Goal: Task Accomplishment & Management: Complete application form

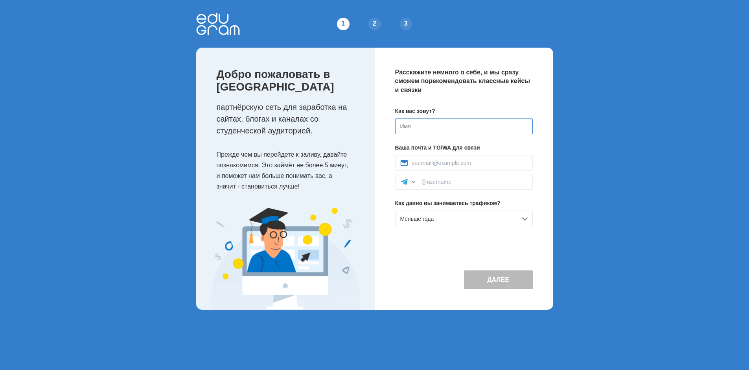
click at [420, 134] on input at bounding box center [464, 126] width 138 height 16
type input "F"
type input "[PERSON_NAME]"
click at [428, 171] on div at bounding box center [464, 163] width 138 height 16
click at [427, 166] on input at bounding box center [470, 163] width 116 height 6
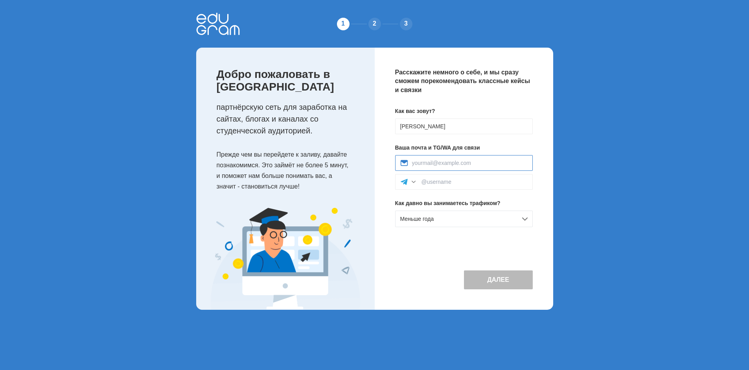
type input "Zuba1981@bk.ru"
click at [436, 185] on input at bounding box center [475, 182] width 106 height 6
type input "ZubaAndrey"
click at [501, 289] on button "Далее" at bounding box center [498, 279] width 69 height 19
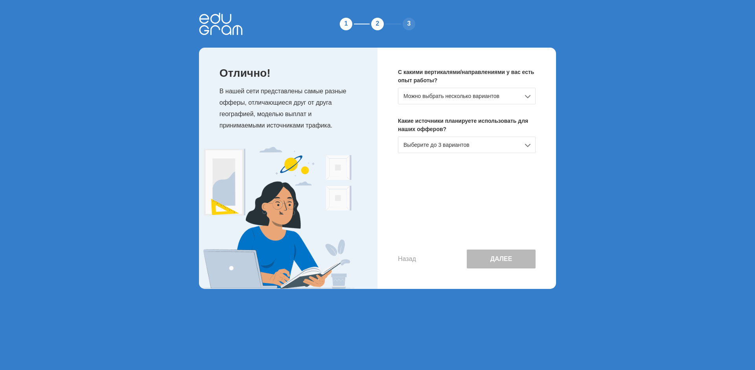
click at [527, 104] on div "Можно выбрать несколько вариантов" at bounding box center [467, 96] width 138 height 17
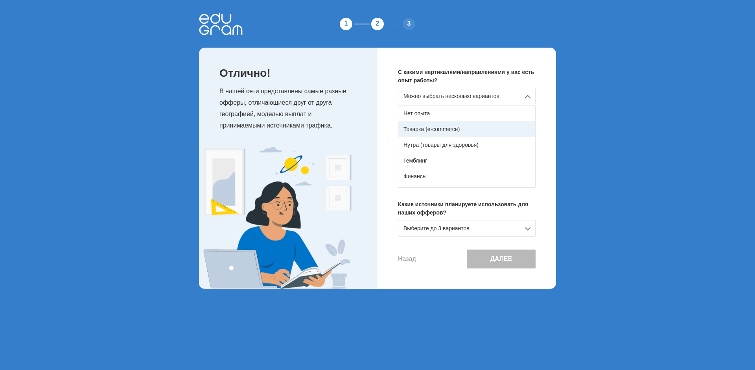
click at [425, 137] on div "Товарка (e-commerce)" at bounding box center [467, 129] width 137 height 16
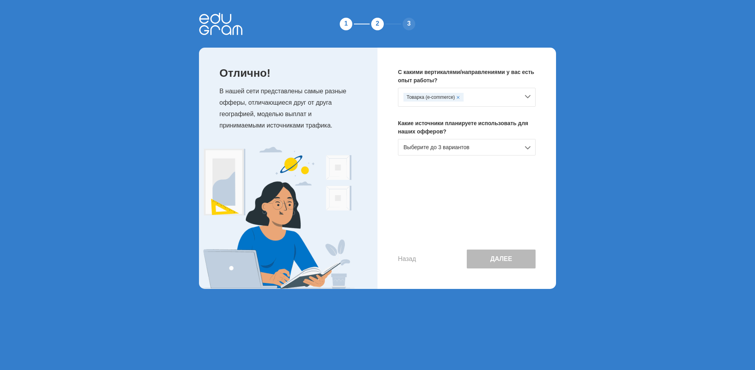
click at [528, 155] on div "Выберите до 3 вариантов" at bounding box center [467, 147] width 138 height 17
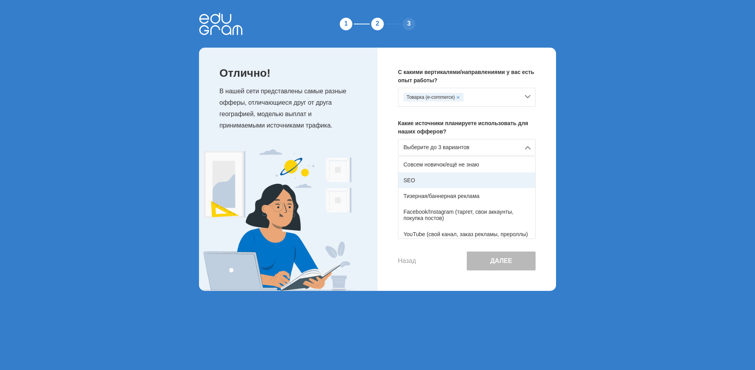
click at [472, 188] on div "SEO" at bounding box center [467, 180] width 137 height 16
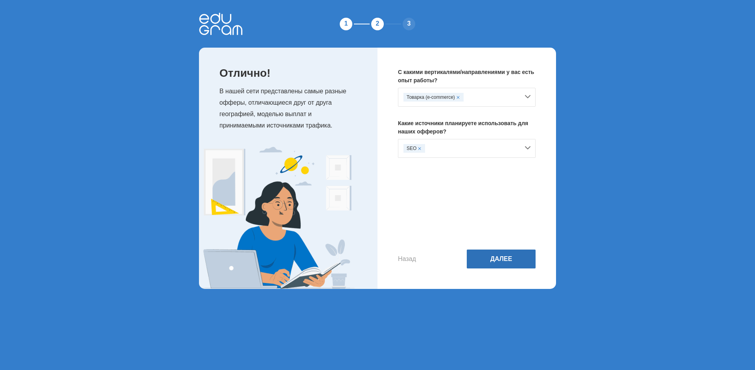
click at [509, 268] on button "Далее" at bounding box center [501, 258] width 69 height 19
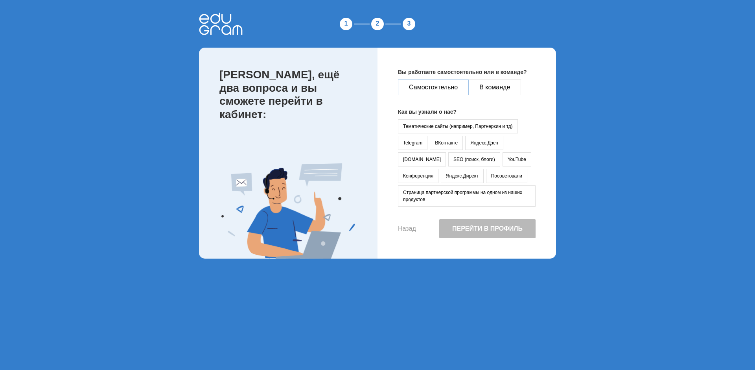
click at [455, 95] on button "Самостоятельно" at bounding box center [433, 87] width 71 height 16
click at [512, 166] on button "YouTube" at bounding box center [517, 159] width 29 height 14
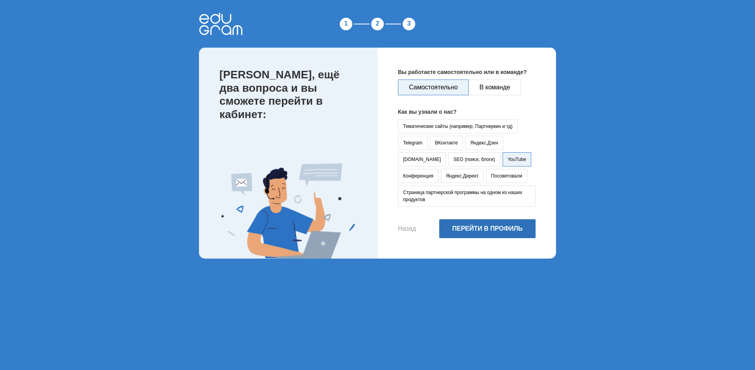
click at [502, 238] on button "Перейти в профиль" at bounding box center [487, 228] width 96 height 19
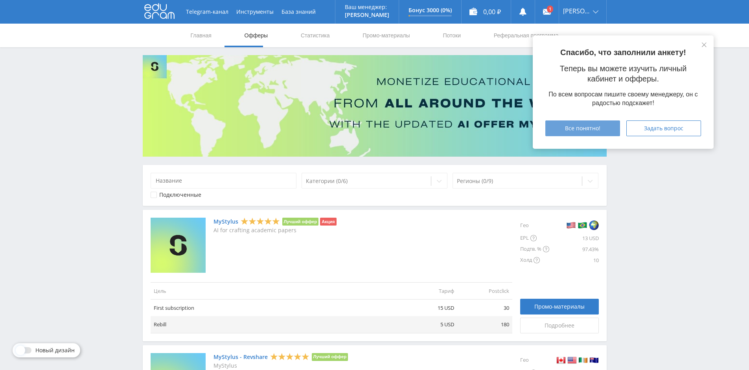
click at [593, 131] on span "Все понятно!" at bounding box center [582, 128] width 35 height 6
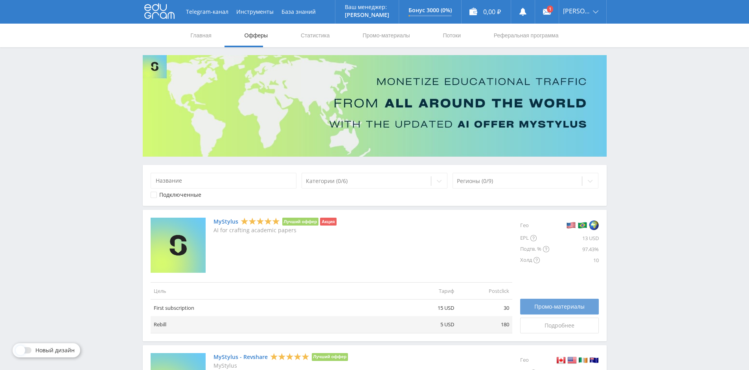
click at [554, 310] on span "Промо-материалы" at bounding box center [560, 306] width 50 height 6
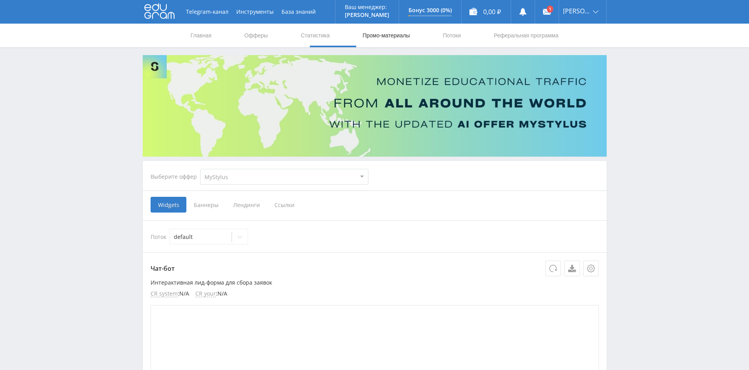
click at [302, 206] on span "Ссылки" at bounding box center [284, 205] width 35 height 16
click at [0, 0] on input "Ссылки" at bounding box center [0, 0] width 0 height 0
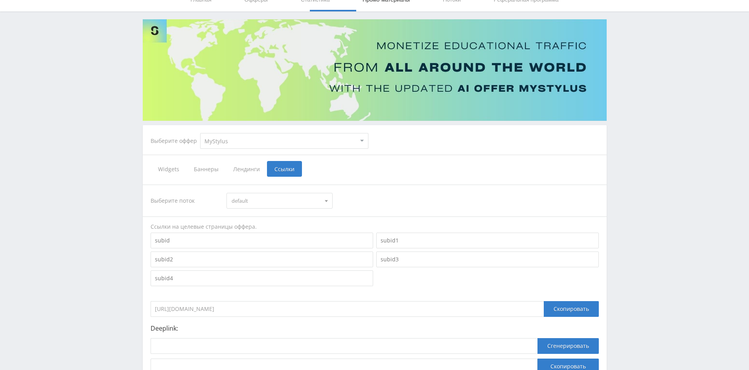
scroll to position [79, 0]
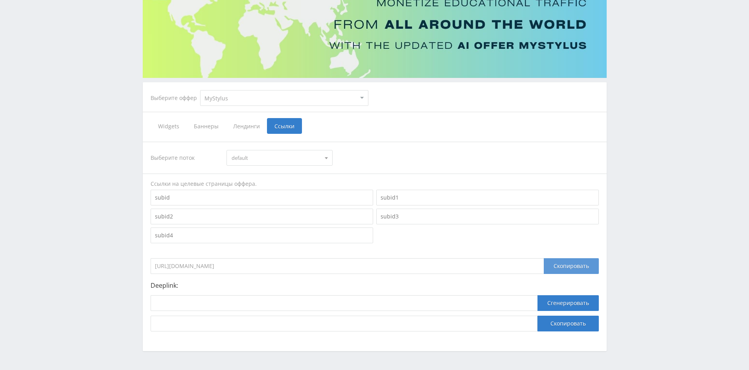
click at [552, 267] on div "Скопировать" at bounding box center [571, 266] width 55 height 16
click at [561, 266] on div "Скопировать" at bounding box center [571, 266] width 55 height 16
click at [558, 264] on div "Скопировать" at bounding box center [571, 266] width 55 height 16
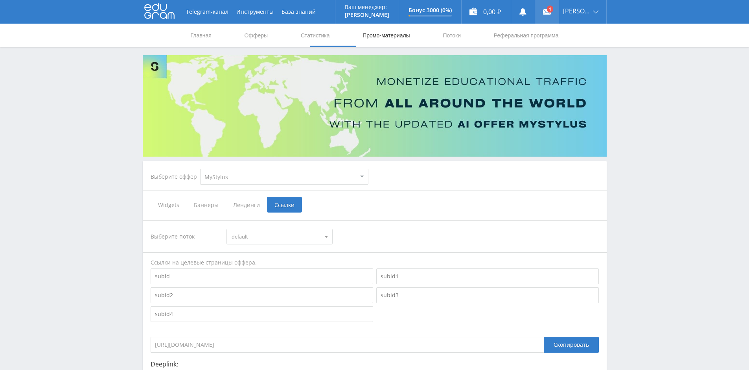
click at [551, 24] on link at bounding box center [547, 12] width 24 height 24
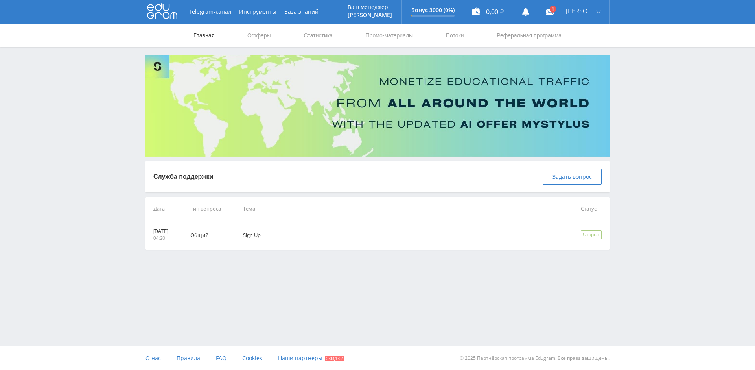
click at [212, 33] on link "Главная" at bounding box center [204, 36] width 22 height 24
